Goal: Transaction & Acquisition: Obtain resource

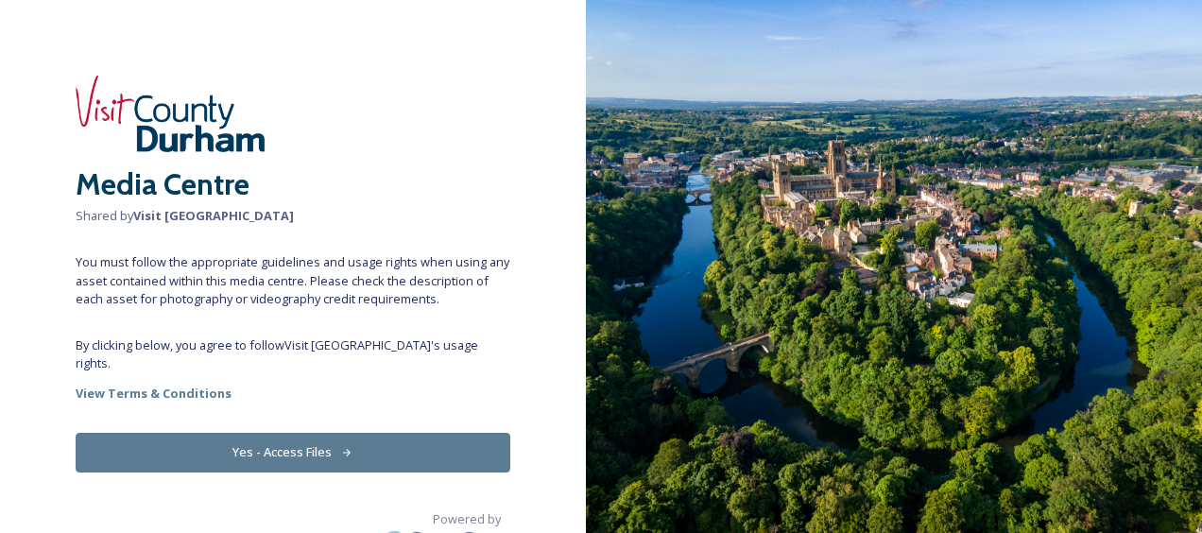
click at [352, 433] on button "Yes - Access Files" at bounding box center [293, 452] width 435 height 39
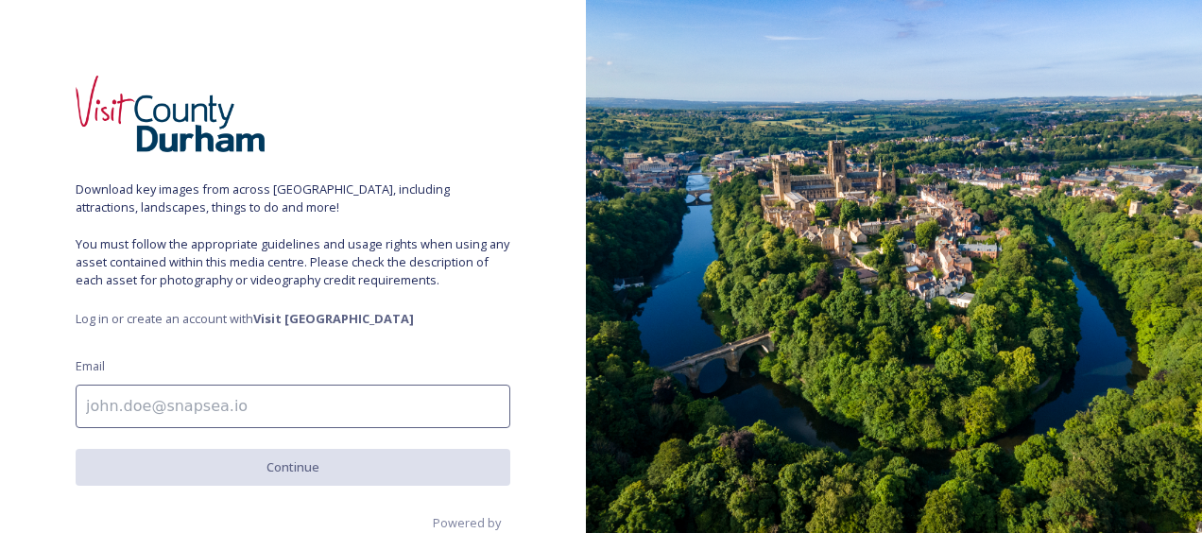
click at [167, 403] on input at bounding box center [293, 406] width 435 height 43
type input "[EMAIL_ADDRESS][DOMAIN_NAME]"
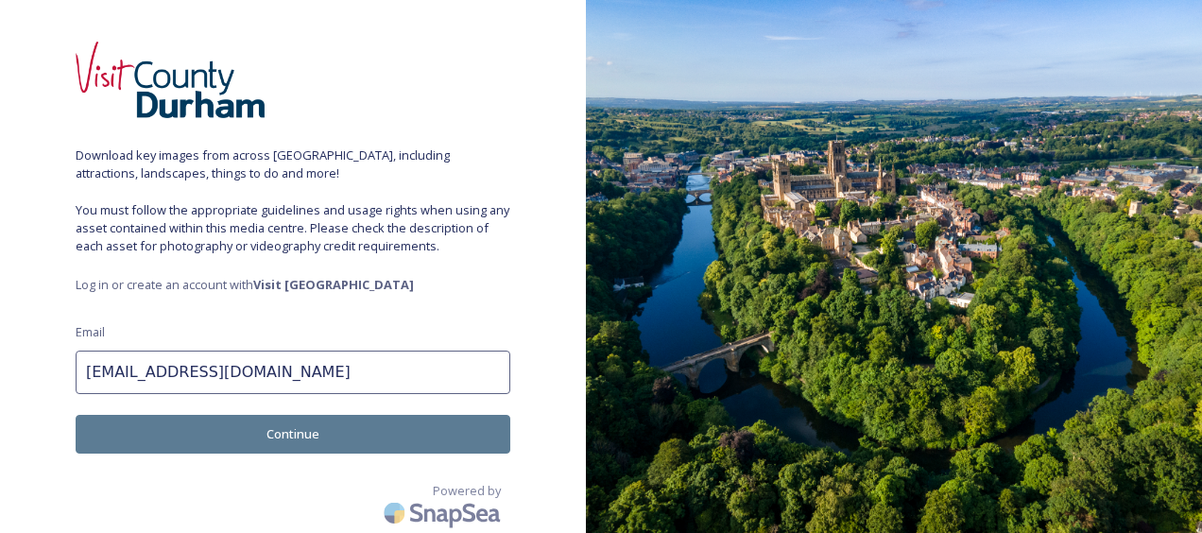
click at [317, 433] on button "Continue" at bounding box center [293, 434] width 435 height 39
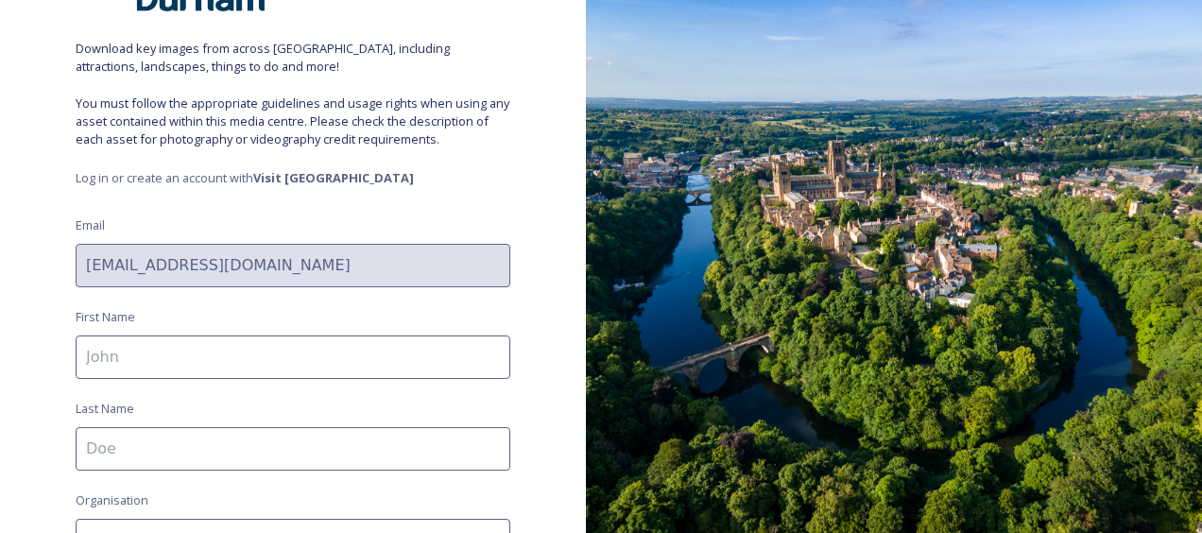
scroll to position [192, 0]
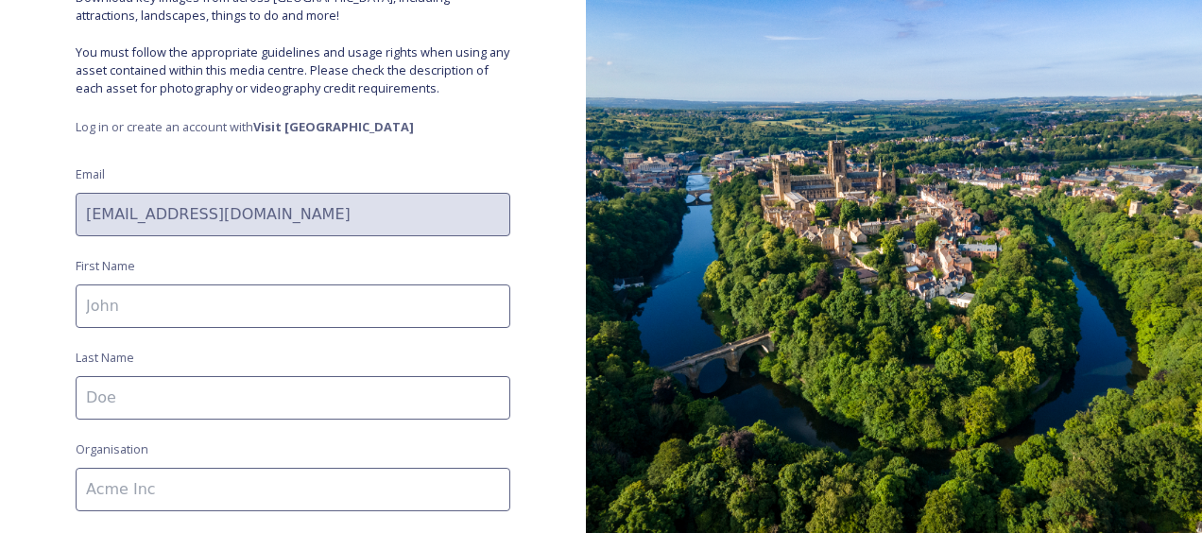
click at [130, 293] on input at bounding box center [293, 305] width 435 height 43
type input "[PERSON_NAME]"
type input "the environment agency"
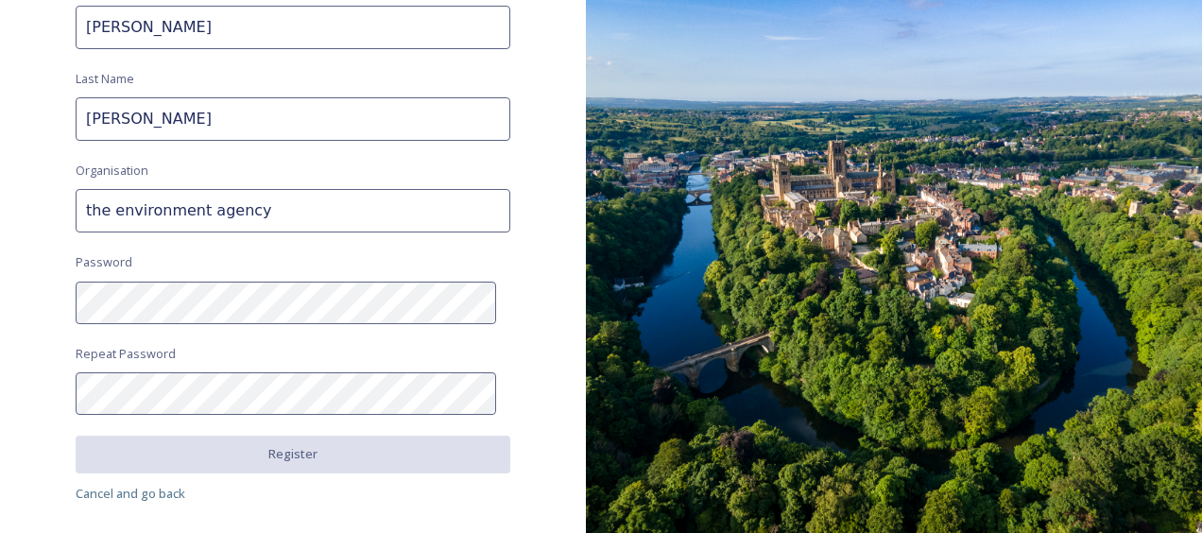
scroll to position [520, 0]
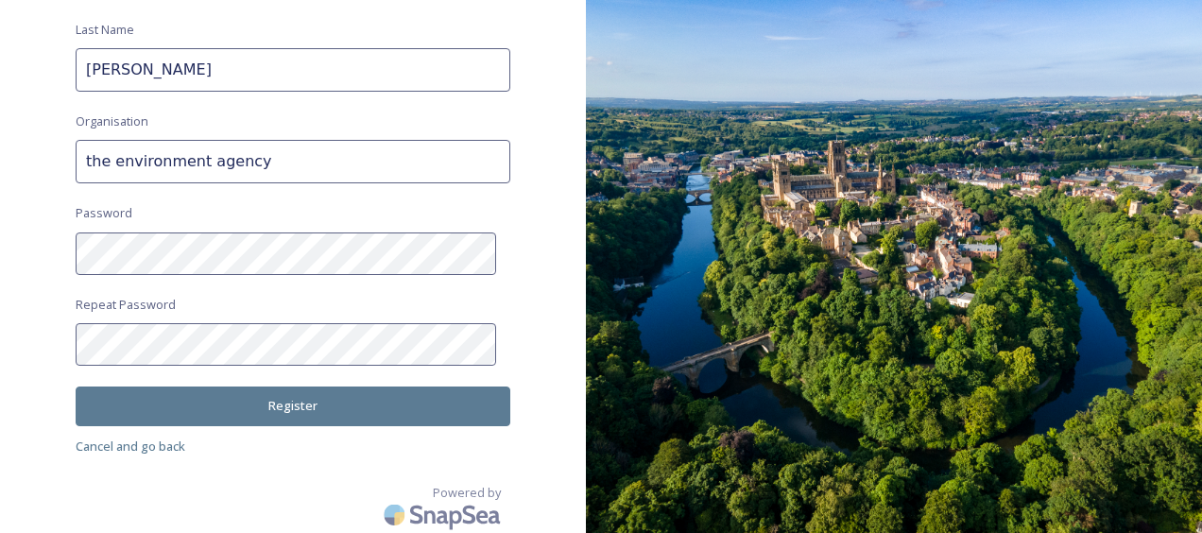
click at [232, 396] on button "Register" at bounding box center [293, 405] width 435 height 39
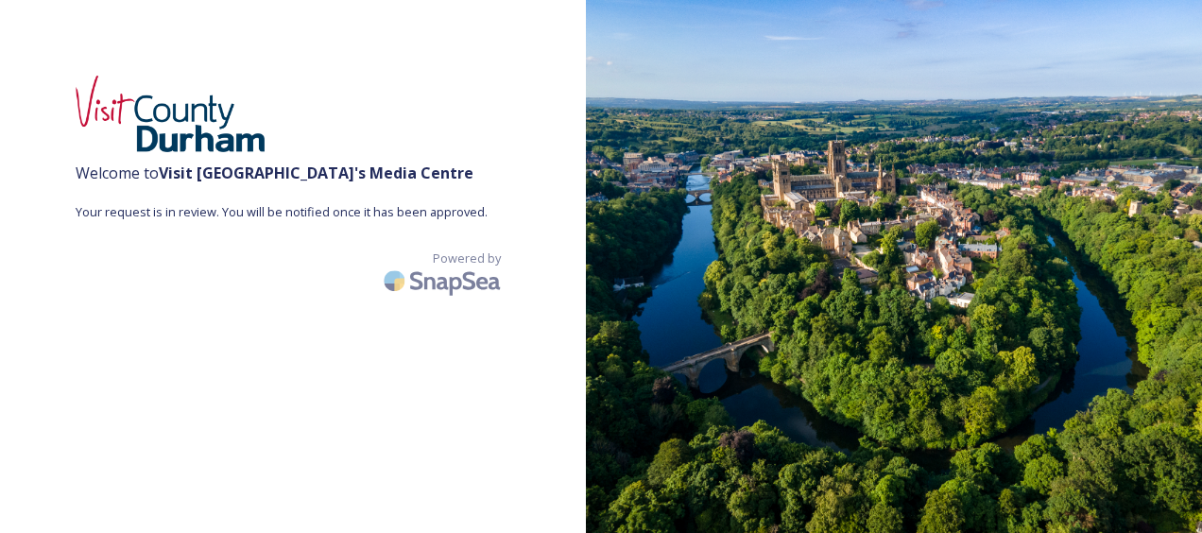
drag, startPoint x: 792, startPoint y: 257, endPoint x: 606, endPoint y: 236, distance: 187.3
click at [605, 235] on img at bounding box center [894, 266] width 616 height 533
click at [828, 253] on img at bounding box center [894, 266] width 616 height 533
